Goal: Information Seeking & Learning: Compare options

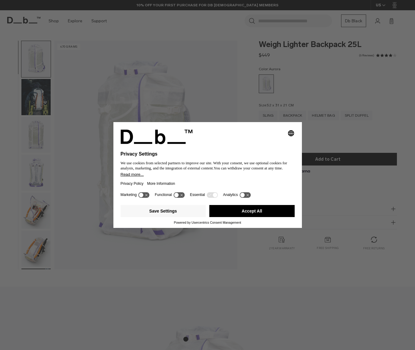
click at [254, 210] on button "Accept All" at bounding box center [251, 211] width 85 height 12
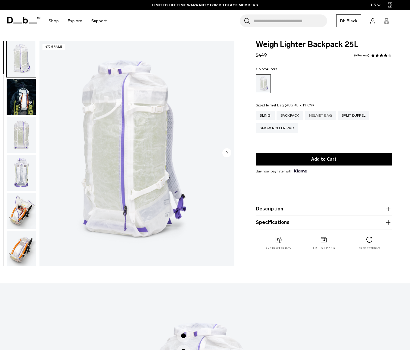
click at [319, 116] on div "Helmet Bag" at bounding box center [320, 116] width 31 height 10
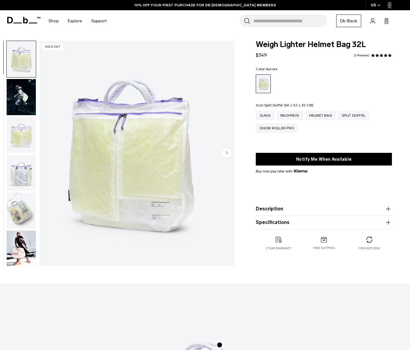
click at [360, 117] on div "Split Duffel" at bounding box center [354, 116] width 32 height 10
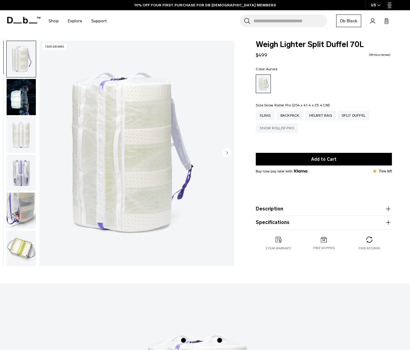
click at [275, 130] on div "Snow Roller Pro" at bounding box center [277, 128] width 42 height 10
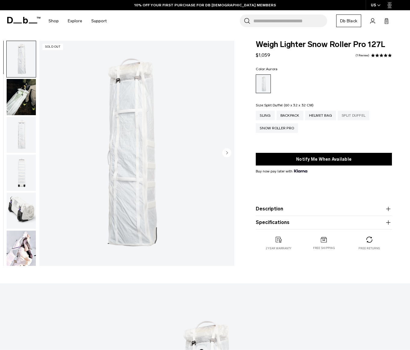
click at [360, 116] on div "Split Duffel" at bounding box center [354, 116] width 32 height 10
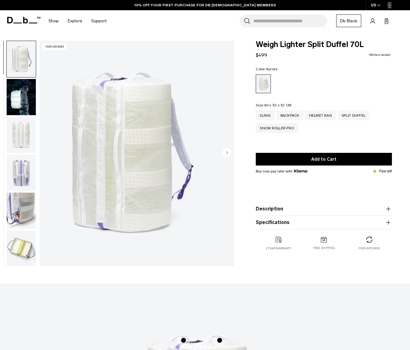
click at [36, 102] on img "button" at bounding box center [21, 97] width 29 height 36
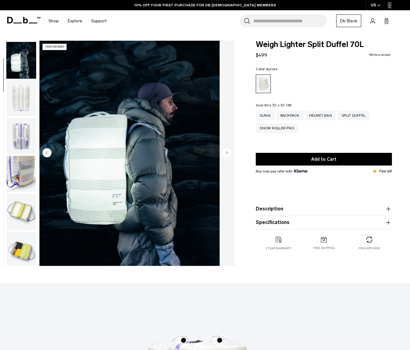
scroll to position [38, 0]
click at [35, 131] on img "button" at bounding box center [21, 135] width 29 height 36
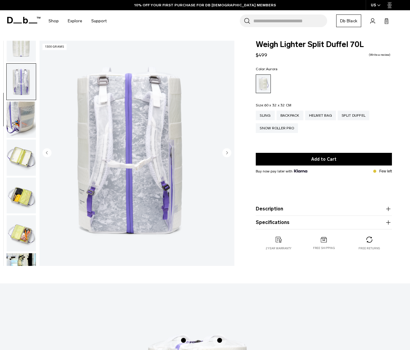
scroll to position [114, 0]
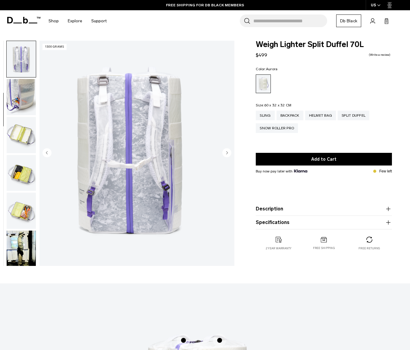
click at [35, 131] on img "button" at bounding box center [21, 135] width 29 height 36
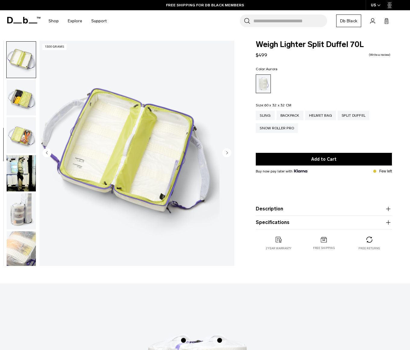
scroll to position [190, 0]
click at [35, 131] on img "button" at bounding box center [21, 135] width 29 height 36
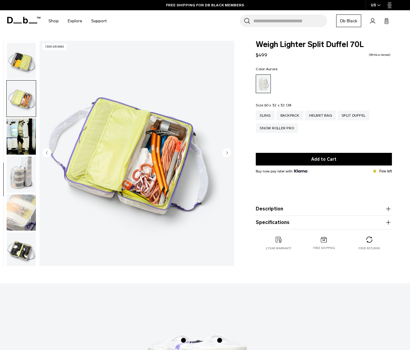
scroll to position [228, 0]
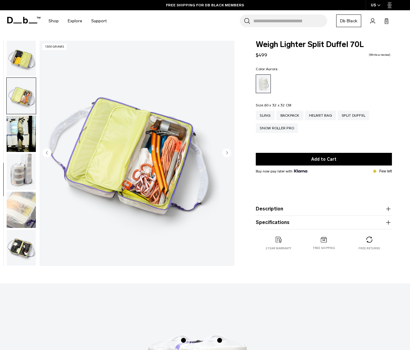
click at [35, 131] on img "button" at bounding box center [21, 134] width 29 height 36
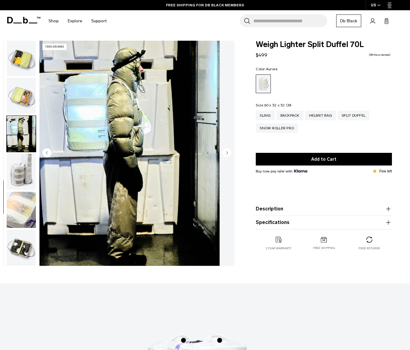
click at [34, 162] on img "button" at bounding box center [21, 172] width 29 height 36
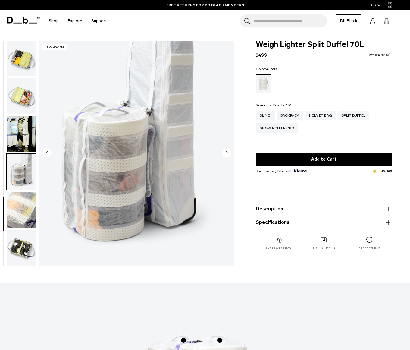
click at [36, 187] on img "button" at bounding box center [21, 172] width 29 height 36
click at [34, 206] on img "button" at bounding box center [21, 210] width 29 height 36
